Goal: Task Accomplishment & Management: Manage account settings

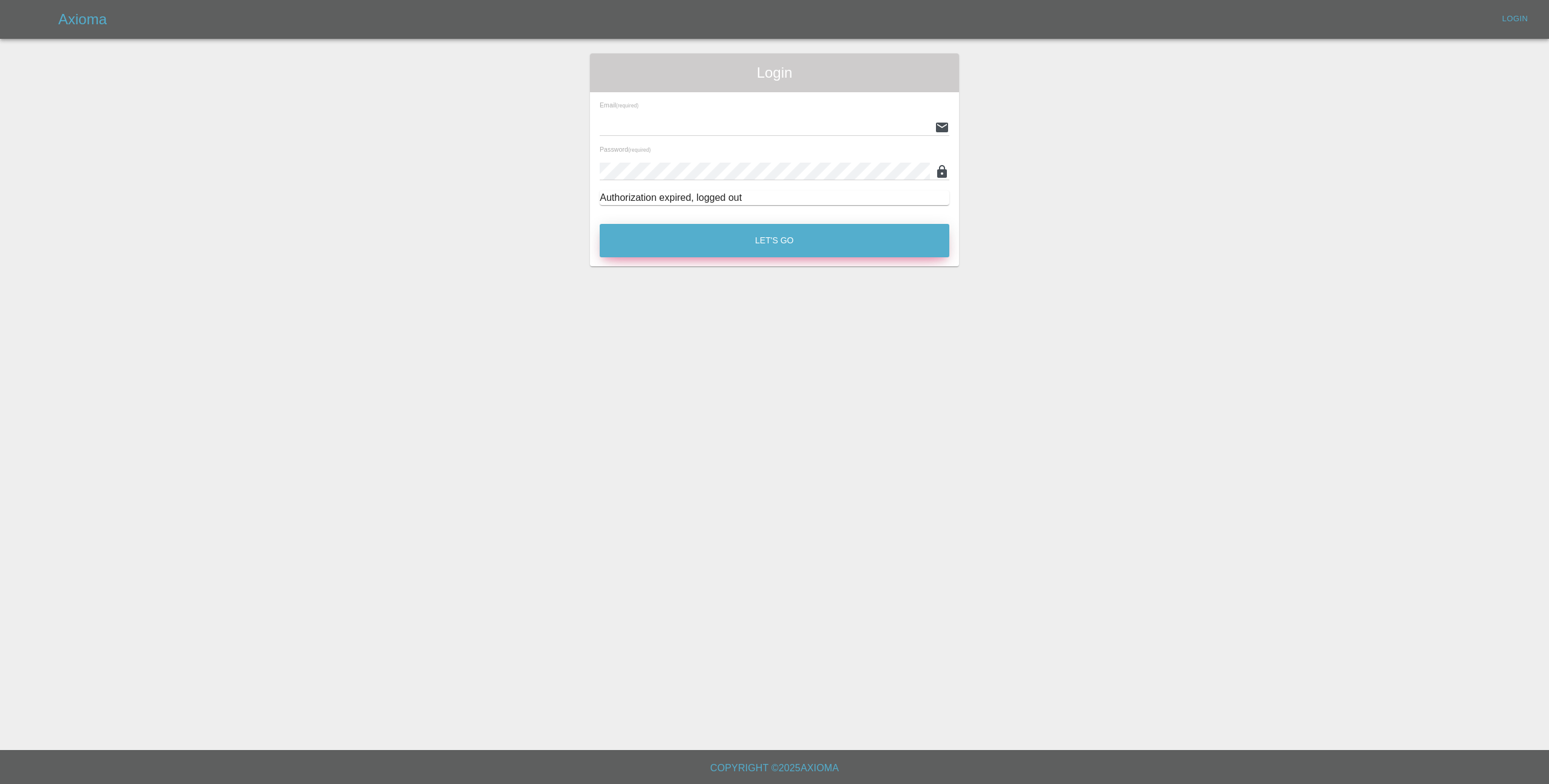
type input "[EMAIL_ADDRESS][DOMAIN_NAME]"
click at [766, 247] on button "Let's Go" at bounding box center [774, 240] width 349 height 33
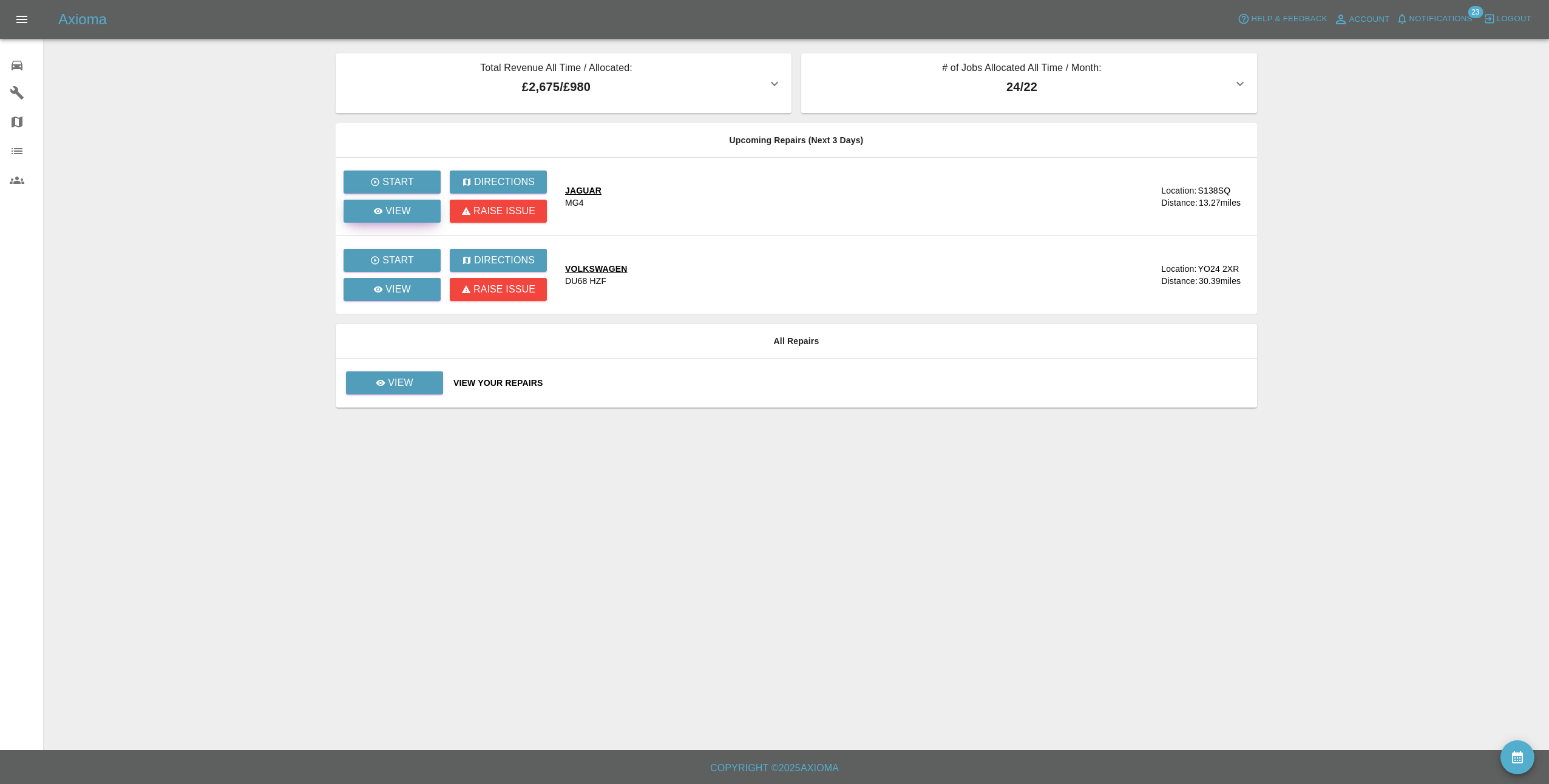
click at [393, 209] on p "View" at bounding box center [398, 211] width 26 height 15
click at [428, 385] on link "View" at bounding box center [394, 383] width 97 height 23
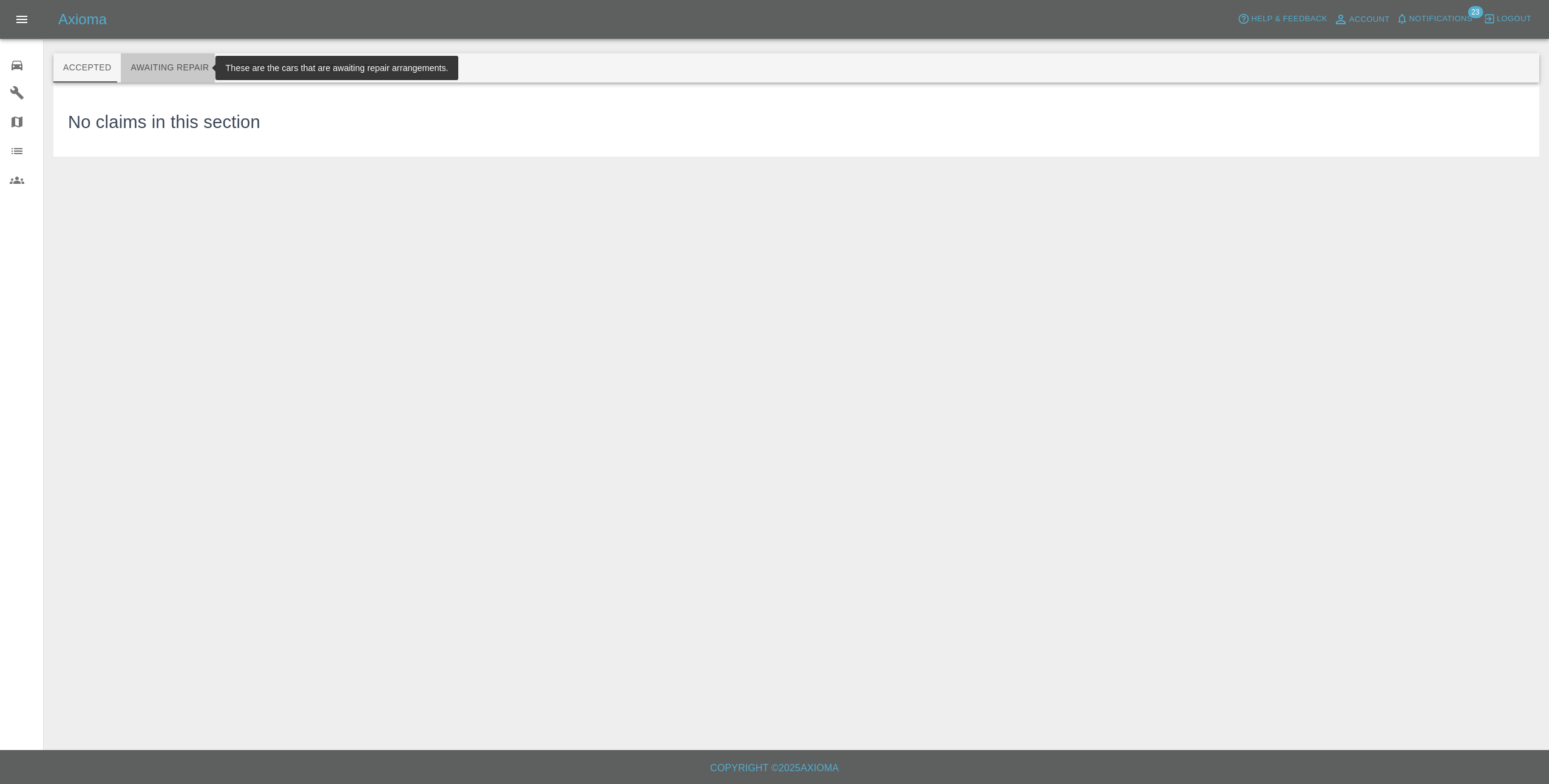
click at [142, 68] on button "Awaiting Repair" at bounding box center [169, 67] width 98 height 29
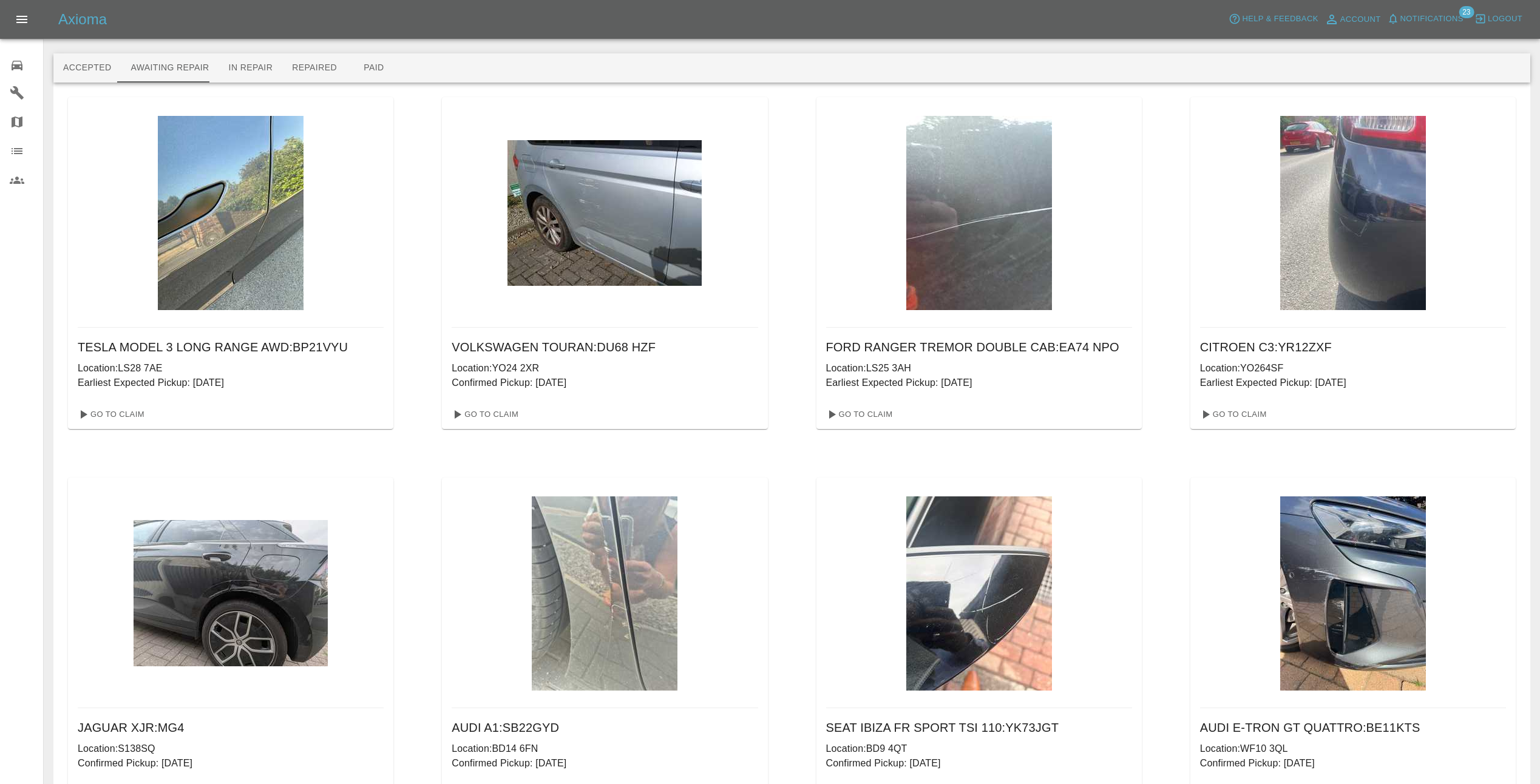
click at [1449, 20] on span "Notifications" at bounding box center [1432, 19] width 63 height 14
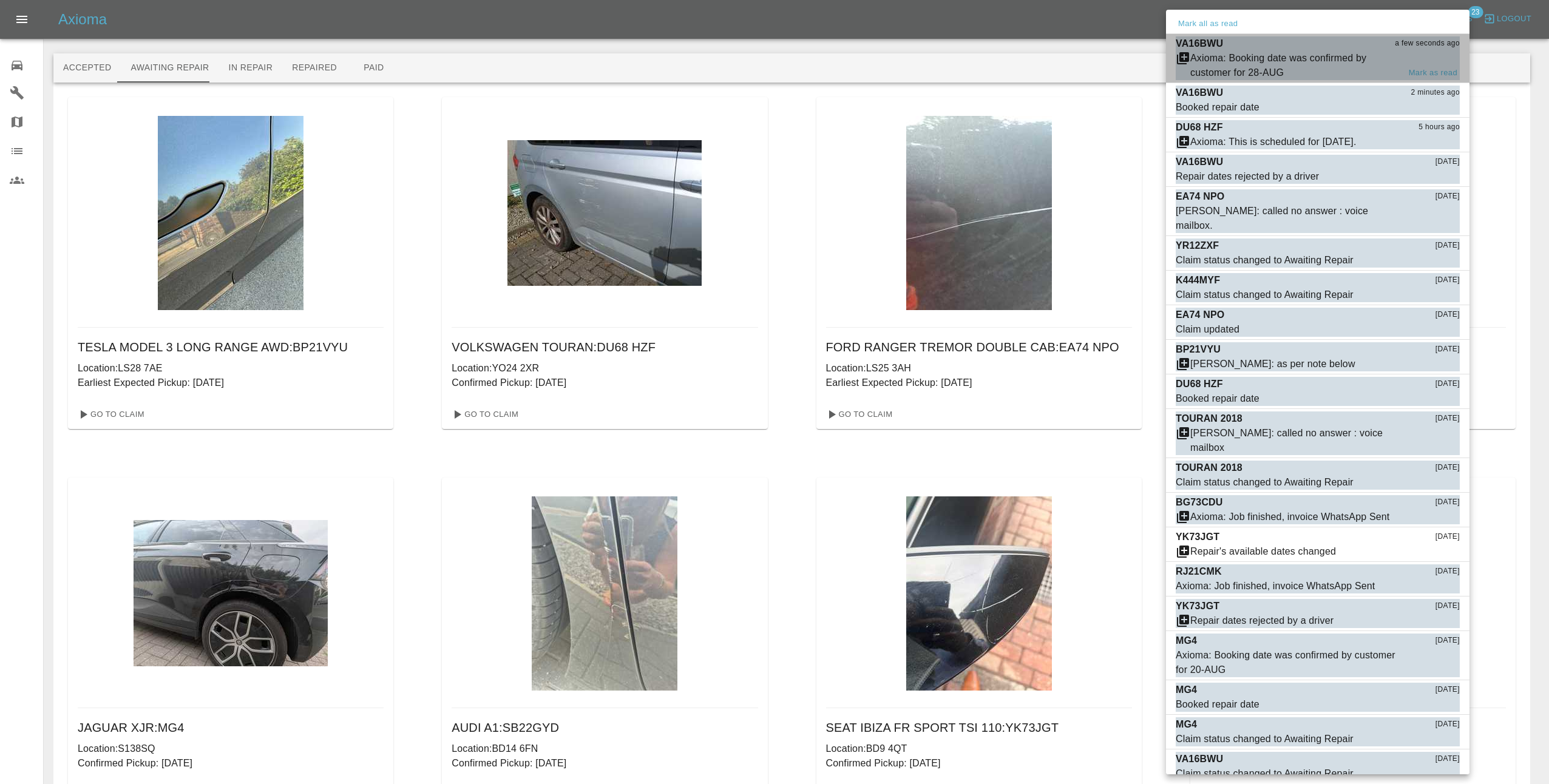
click at [1326, 57] on div "Axioma: Booking date was confirmed by customer for 28-AUG" at bounding box center [1294, 65] width 209 height 29
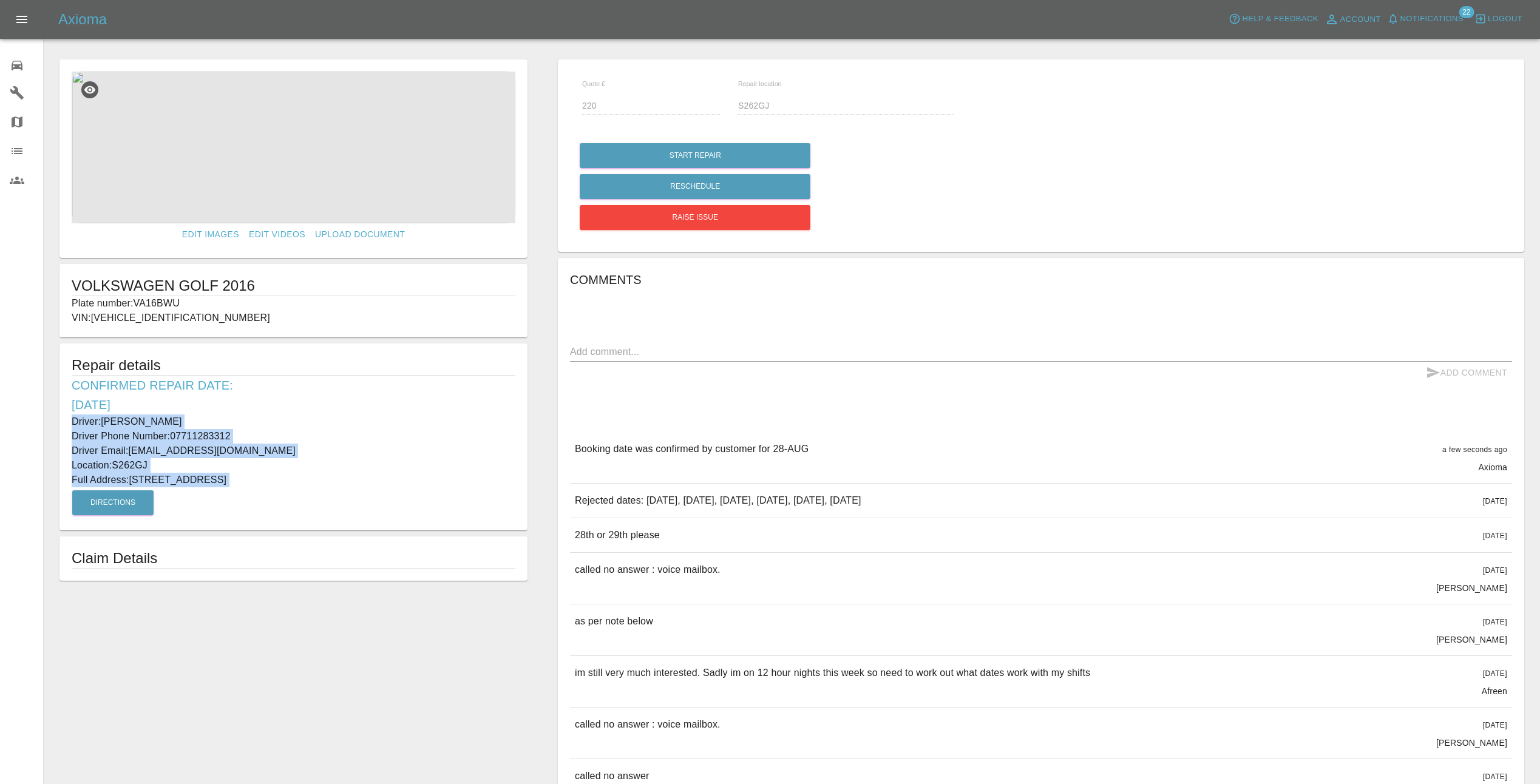
drag, startPoint x: 73, startPoint y: 421, endPoint x: 313, endPoint y: 489, distance: 249.4
click at [313, 489] on div "Repair details Confirmed Repair Date: [DATE] Driver: [PERSON_NAME] Driver Phone…" at bounding box center [294, 437] width 468 height 187
copy div "Driver: [PERSON_NAME] Driver Phone Number: 07711283312 Driver Email: [EMAIL_ADD…"
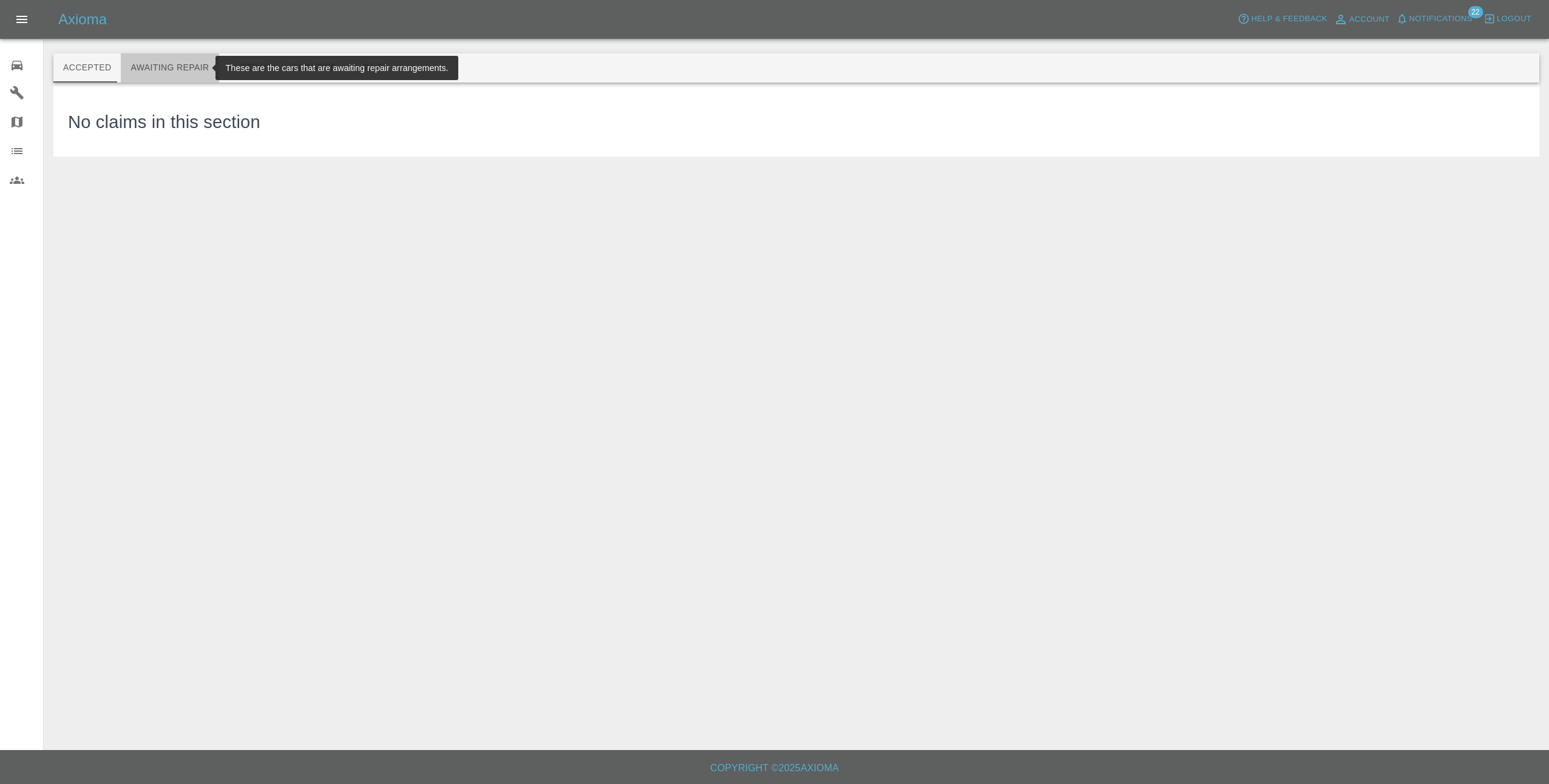
click at [172, 60] on button "Awaiting Repair" at bounding box center [169, 67] width 98 height 29
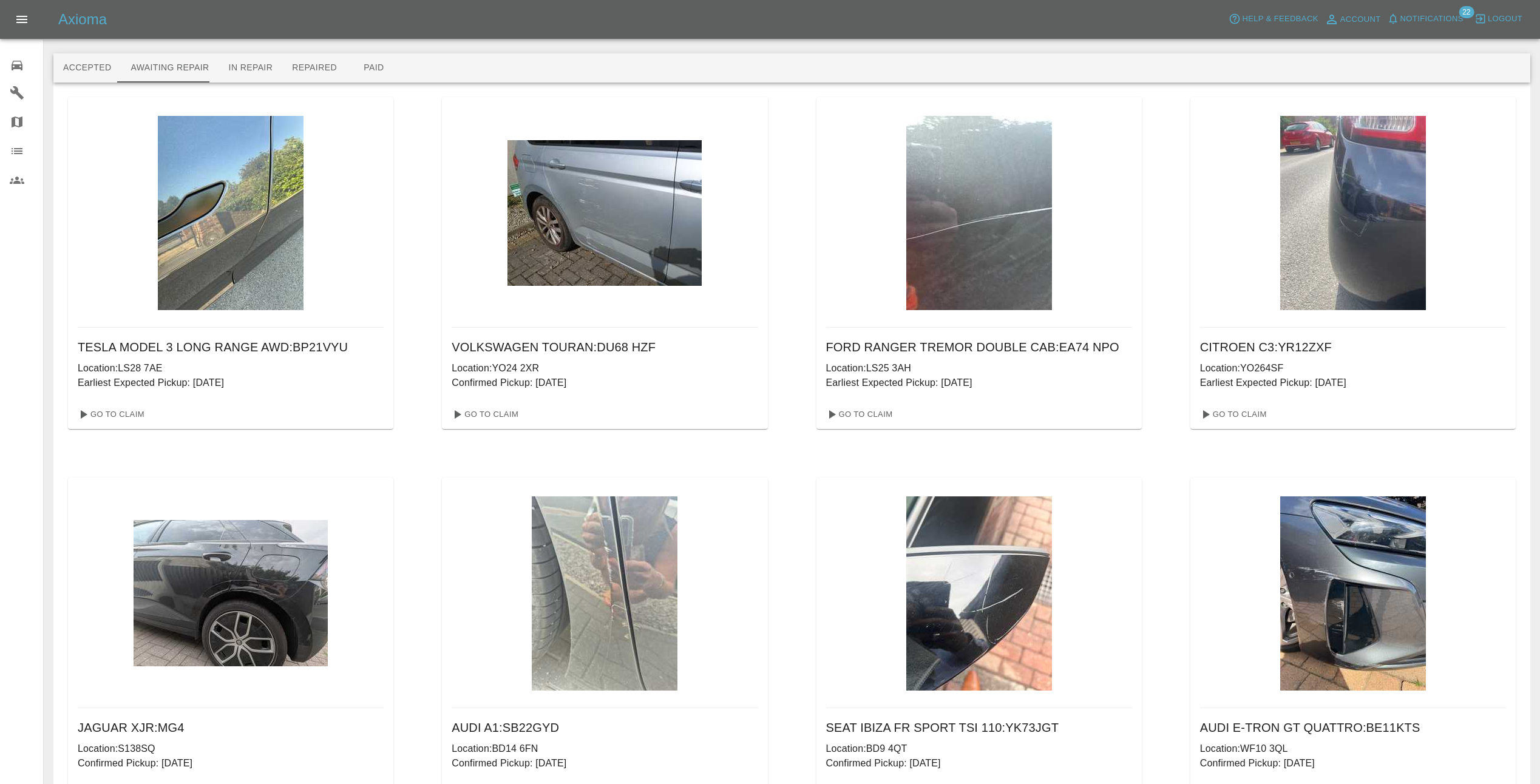
click at [431, 137] on div "TESLA MODEL 3 LONG RANGE AWD : BP21VYU Location: LS28 7AE Earliest Expected Pic…" at bounding box center [792, 644] width 1448 height 1093
click at [362, 62] on button "Paid" at bounding box center [374, 67] width 55 height 29
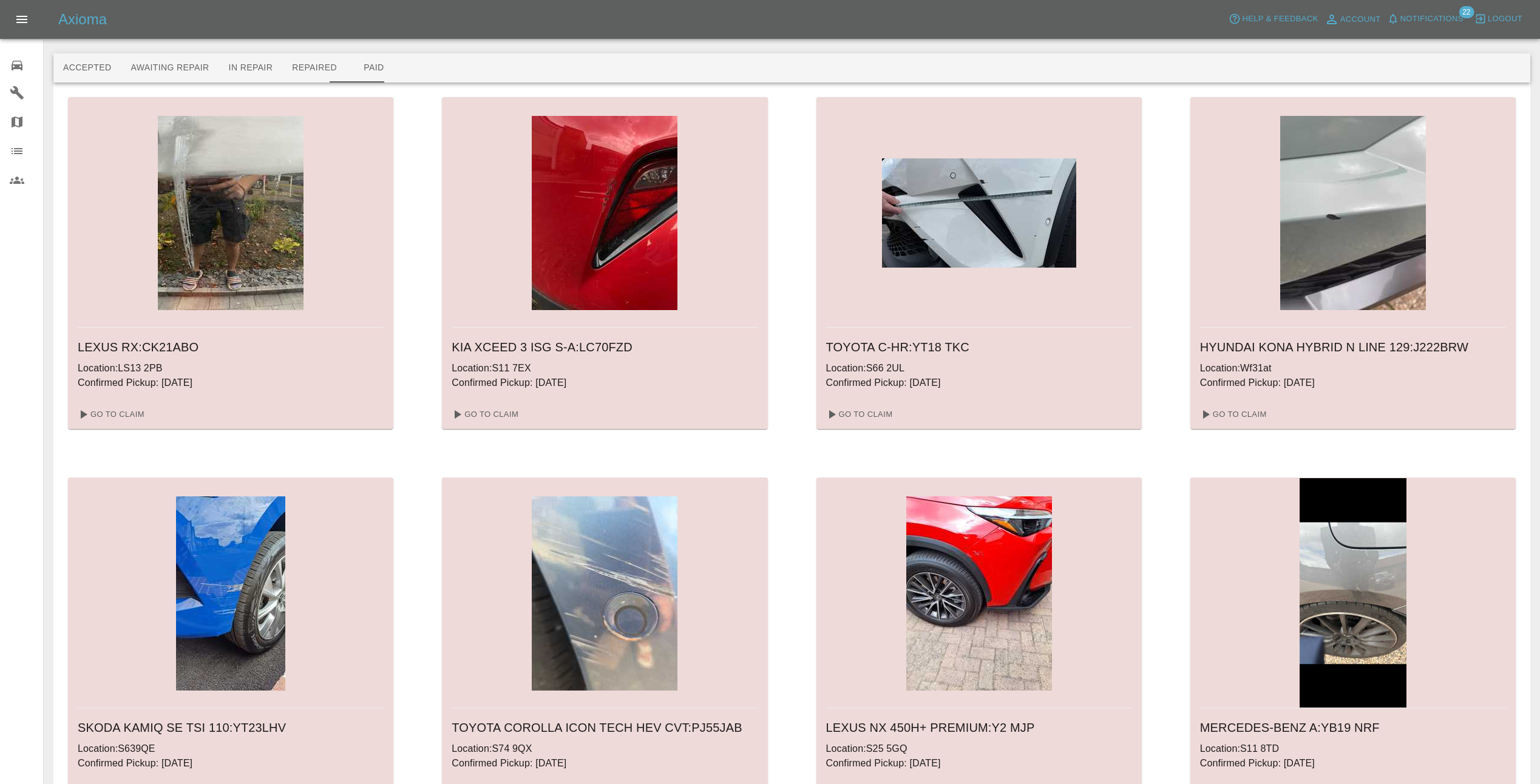
click at [238, 306] on img at bounding box center [230, 213] width 145 height 194
click at [128, 414] on link "Go To Claim" at bounding box center [110, 414] width 74 height 19
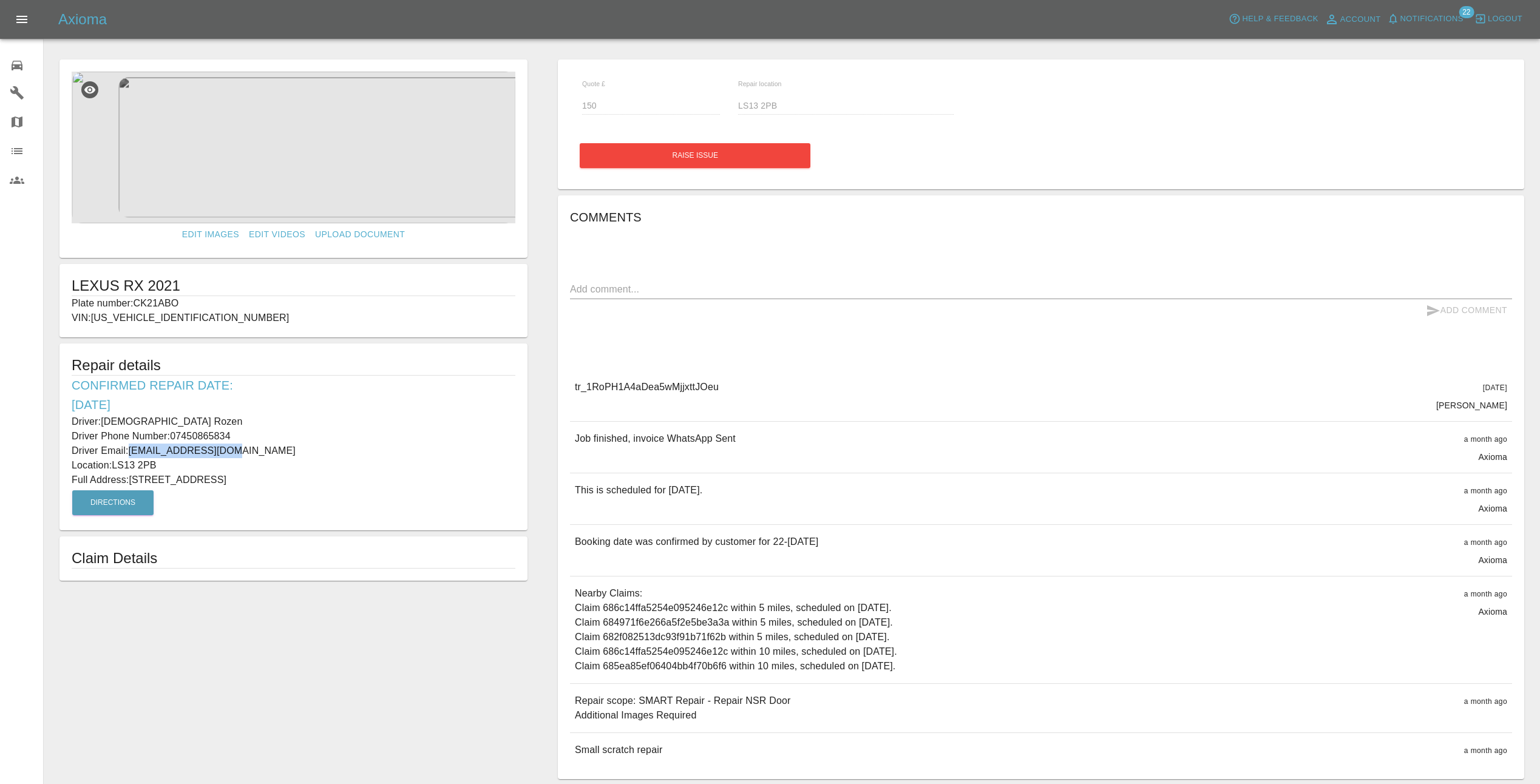
drag, startPoint x: 225, startPoint y: 451, endPoint x: 130, endPoint y: 454, distance: 95.0
click at [130, 454] on p "Driver Email: [EMAIL_ADDRESS][DOMAIN_NAME]" at bounding box center [294, 451] width 444 height 15
copy p "[EMAIL_ADDRESS][DOMAIN_NAME]"
drag, startPoint x: 234, startPoint y: 436, endPoint x: 172, endPoint y: 430, distance: 62.3
click at [172, 430] on p "Driver Phone Number: [PHONE_NUMBER]" at bounding box center [294, 436] width 444 height 15
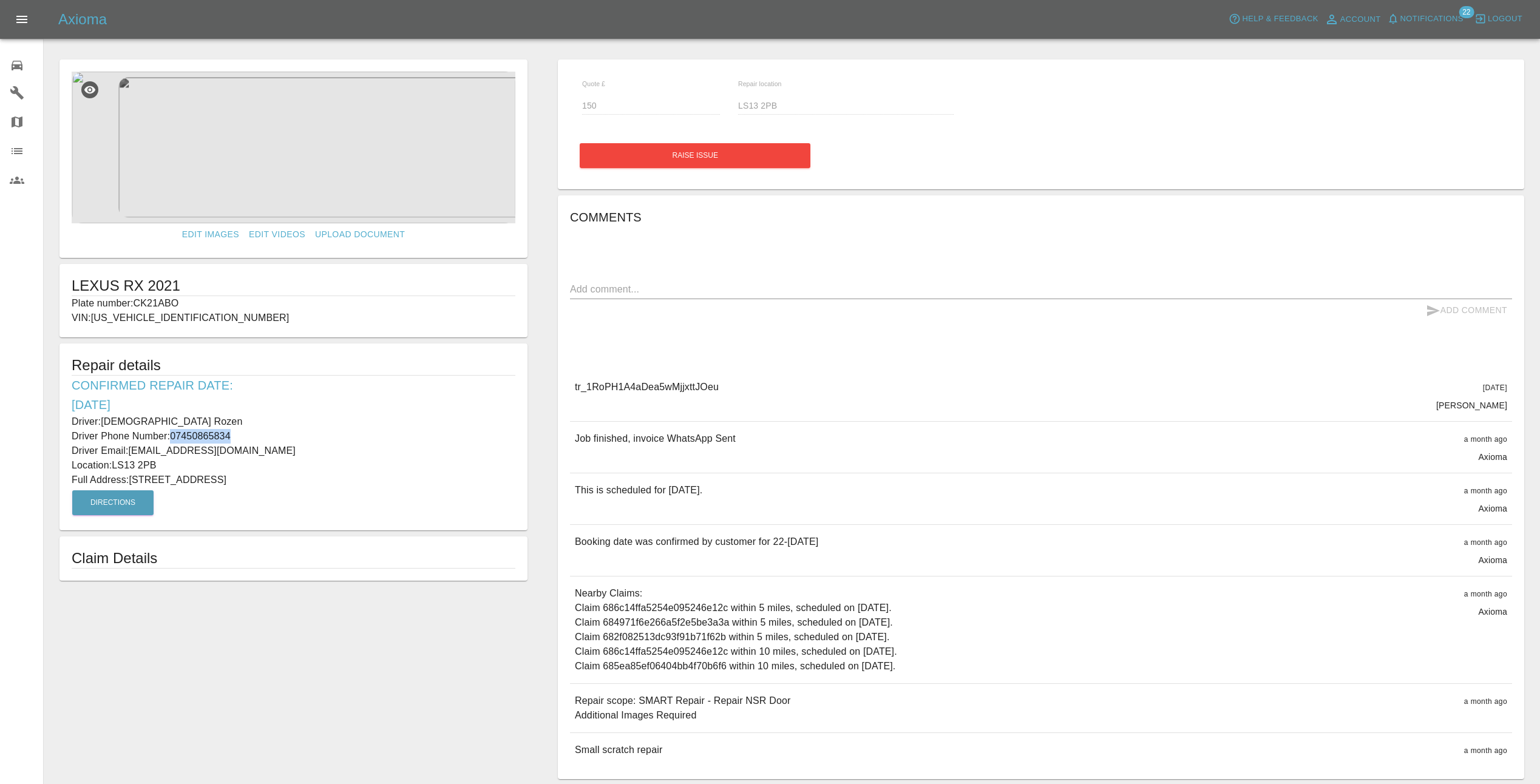
drag, startPoint x: 172, startPoint y: 430, endPoint x: 179, endPoint y: 432, distance: 7.3
copy p "07450865834"
